Goal: Entertainment & Leisure: Consume media (video, audio)

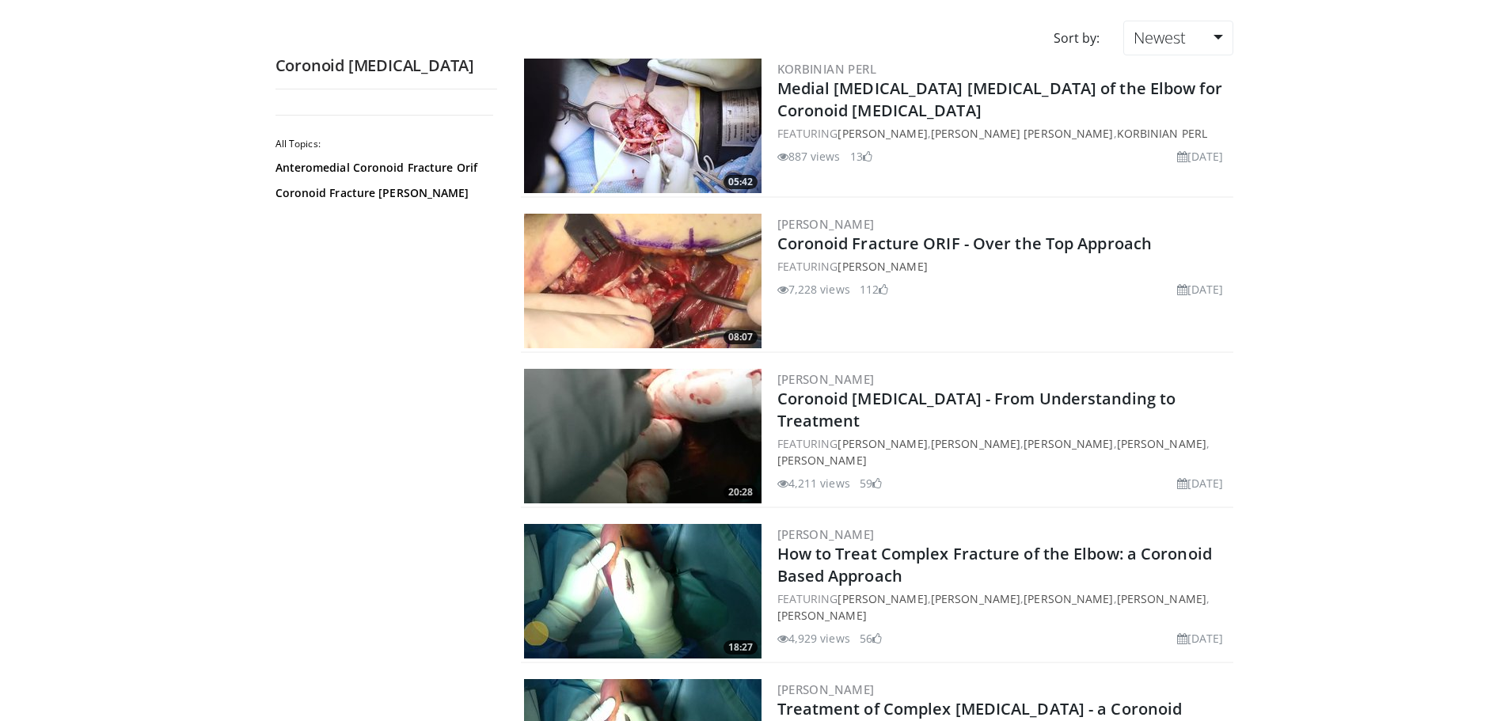
scroll to position [237, 0]
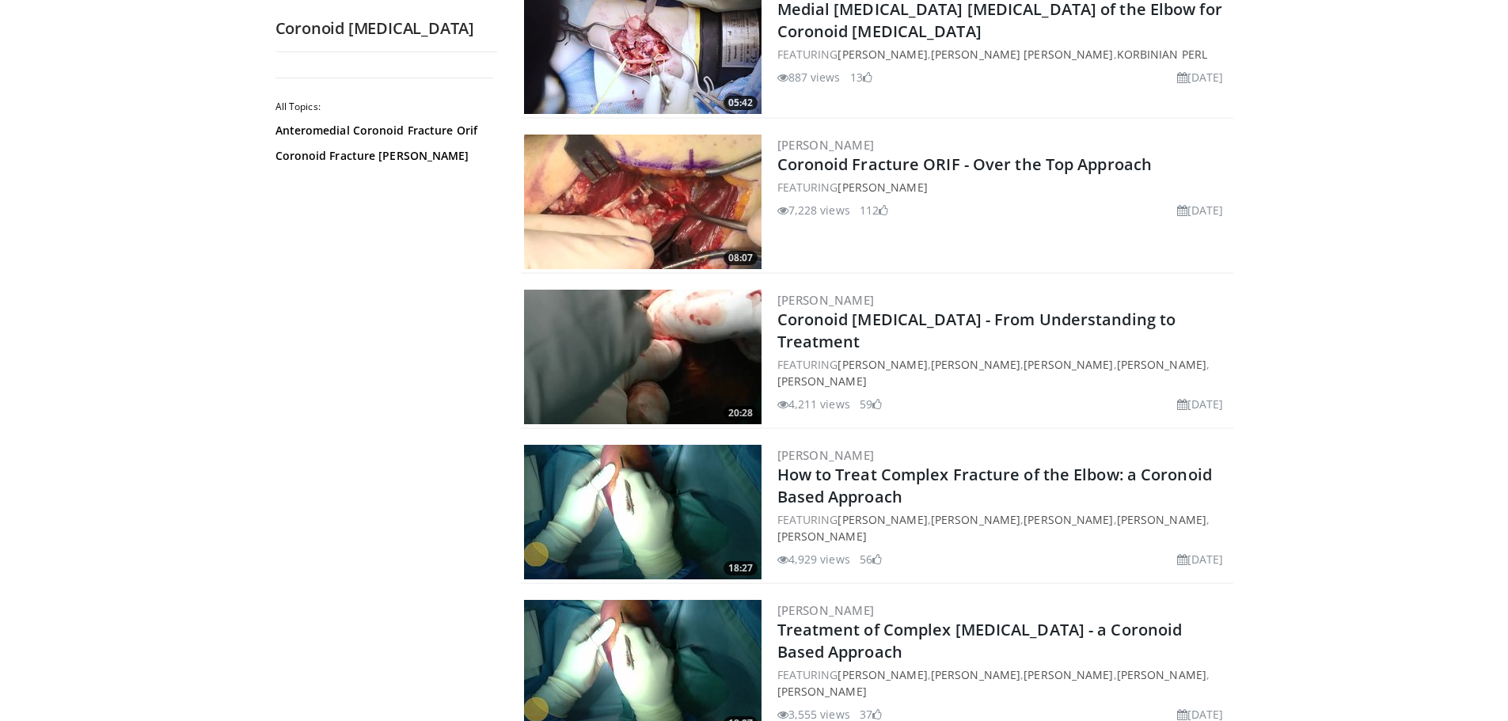
click at [674, 321] on img at bounding box center [642, 357] width 237 height 135
